Goal: Check status: Check status

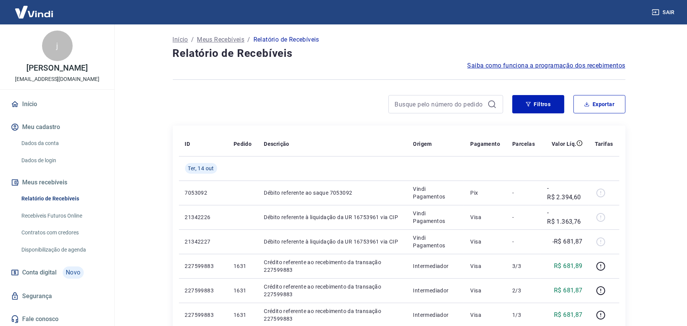
click at [59, 235] on link "Contratos com credores" at bounding box center [61, 233] width 87 height 16
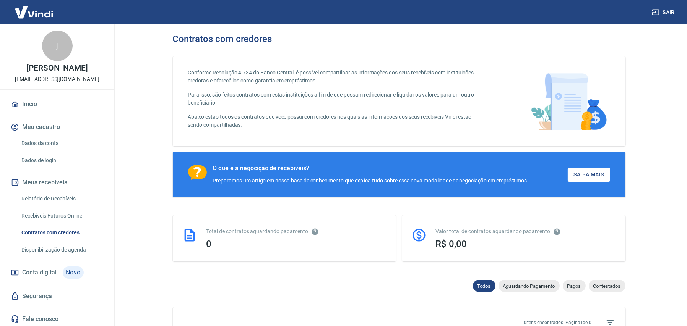
click at [65, 217] on link "Recebíveis Futuros Online" at bounding box center [61, 216] width 87 height 16
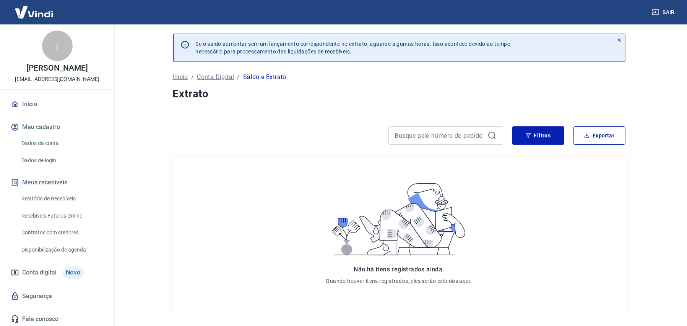
click at [215, 76] on p "Conta Digital" at bounding box center [215, 77] width 37 height 9
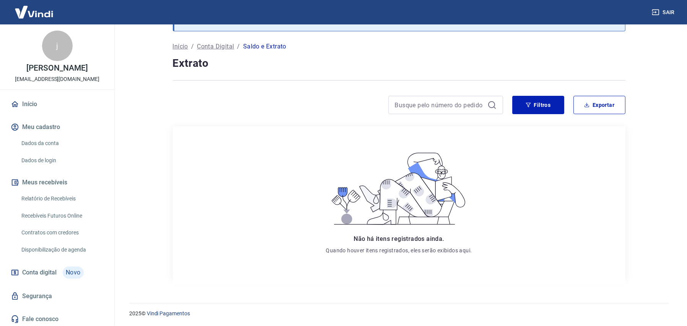
scroll to position [32, 0]
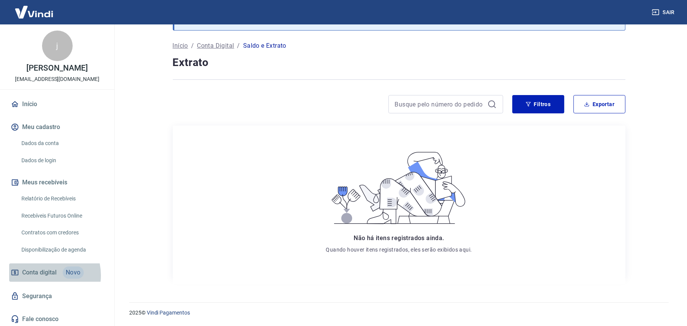
click at [44, 276] on span "Conta digital" at bounding box center [39, 273] width 34 height 11
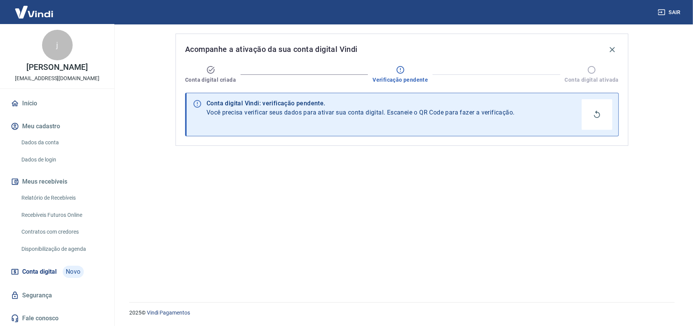
scroll to position [1, 0]
